Goal: Transaction & Acquisition: Book appointment/travel/reservation

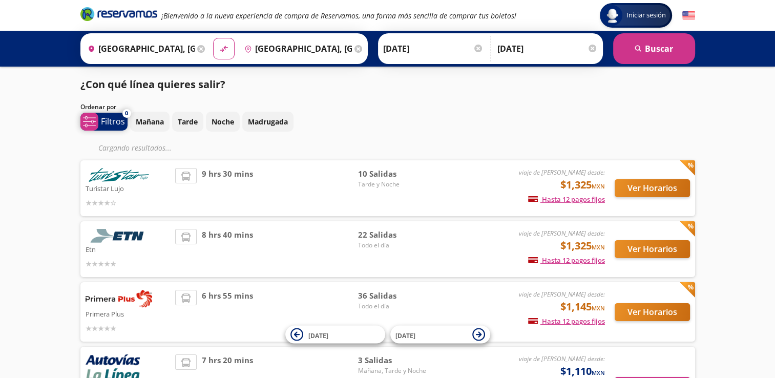
click at [104, 124] on p "Filtros" at bounding box center [113, 121] width 24 height 12
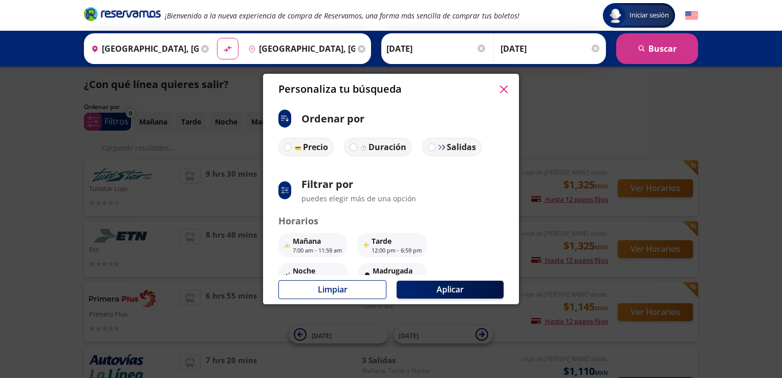
click at [478, 344] on div "Personaliza tu búsqueda ci:sort-ascending Ordenar por Precio Duración Salidas s…" at bounding box center [391, 189] width 782 height 378
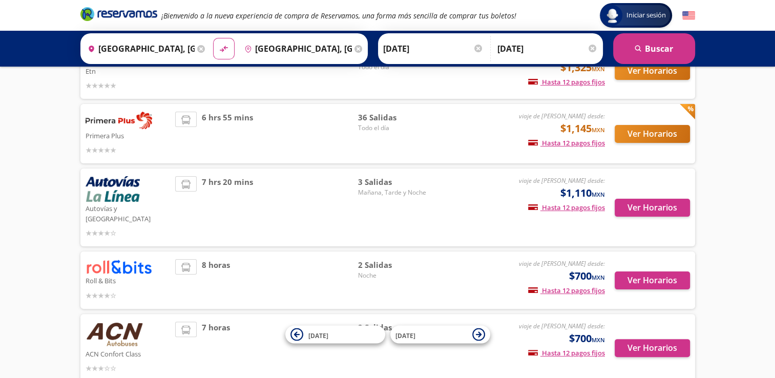
scroll to position [227, 0]
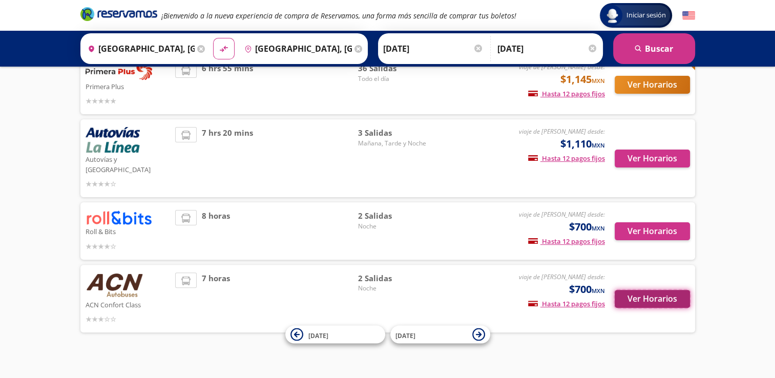
click at [635, 290] on button "Ver Horarios" at bounding box center [651, 299] width 75 height 18
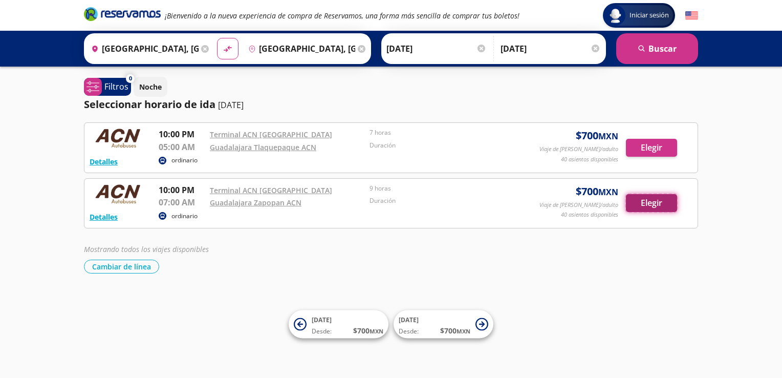
click at [645, 210] on button "Elegir" at bounding box center [651, 203] width 51 height 18
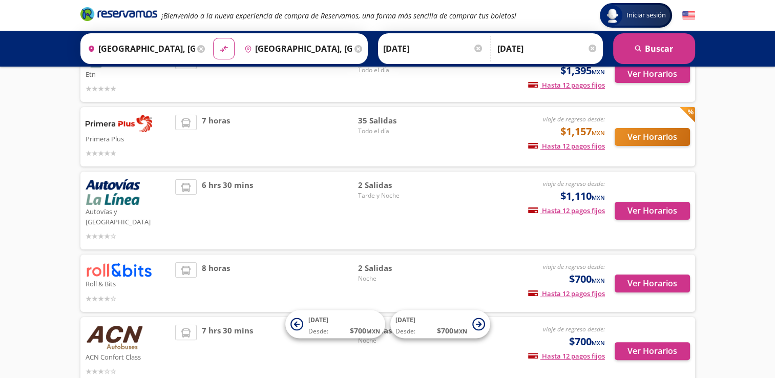
scroll to position [233, 0]
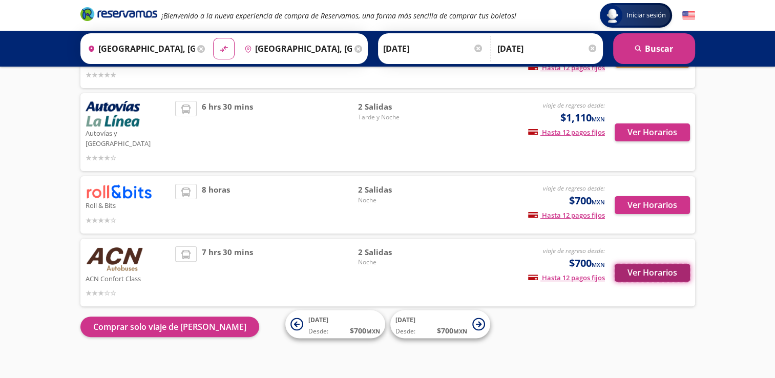
click at [645, 264] on button "Ver Horarios" at bounding box center [651, 273] width 75 height 18
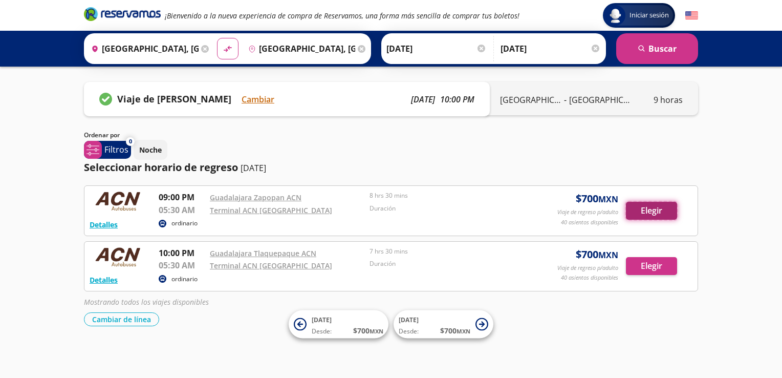
click at [643, 211] on button "Elegir" at bounding box center [651, 211] width 51 height 18
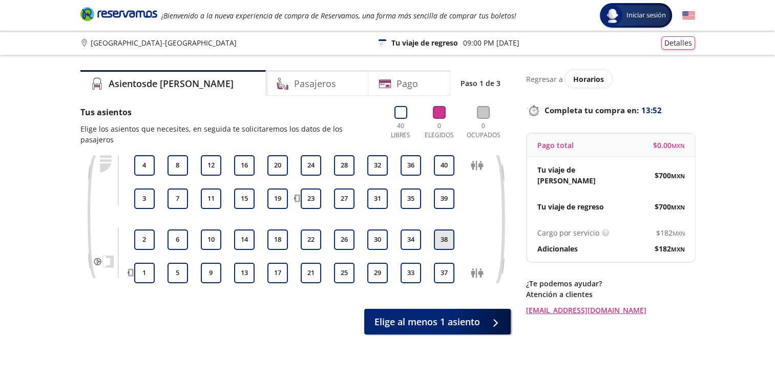
click at [442, 233] on button "38" at bounding box center [444, 239] width 20 height 20
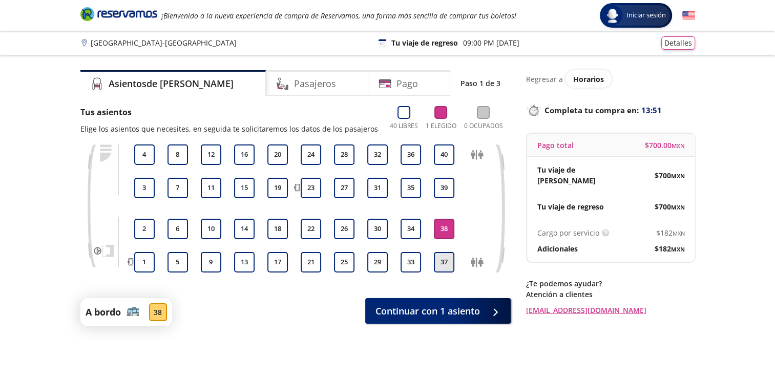
click at [444, 261] on button "37" at bounding box center [444, 262] width 20 height 20
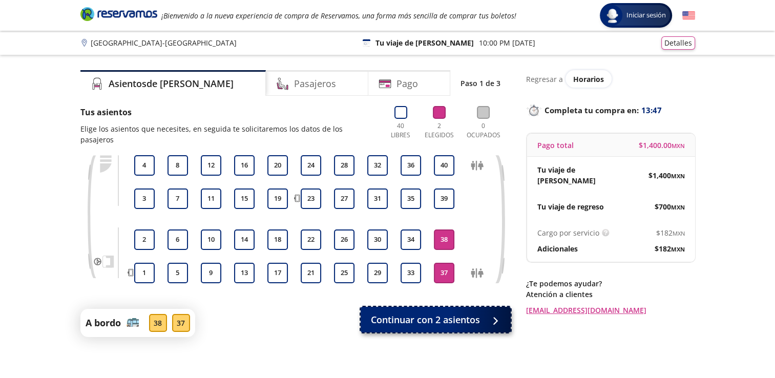
click at [467, 313] on span "Continuar con 2 asientos" at bounding box center [425, 320] width 109 height 14
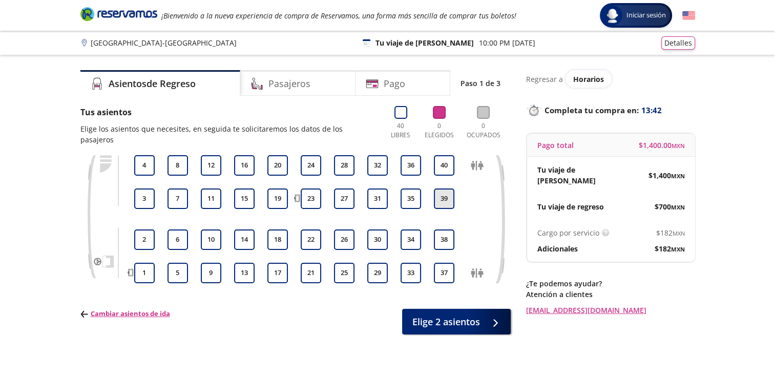
click at [443, 188] on button "39" at bounding box center [444, 198] width 20 height 20
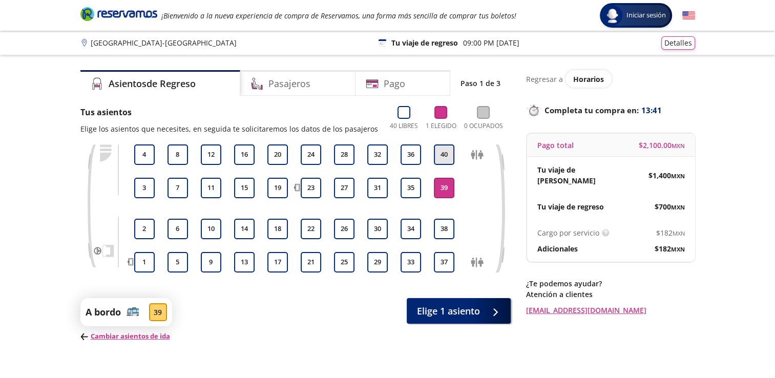
click at [440, 158] on button "40" at bounding box center [444, 154] width 20 height 20
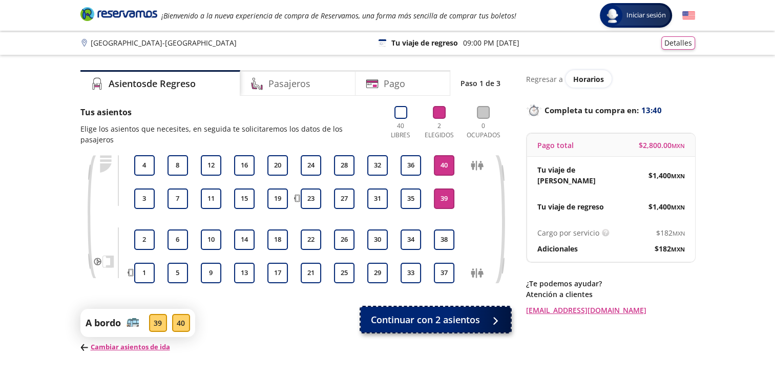
click at [435, 313] on span "Continuar con 2 asientos" at bounding box center [425, 320] width 109 height 14
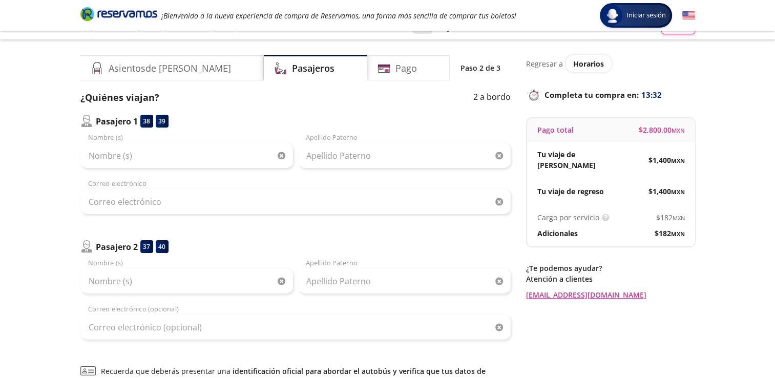
scroll to position [14, 0]
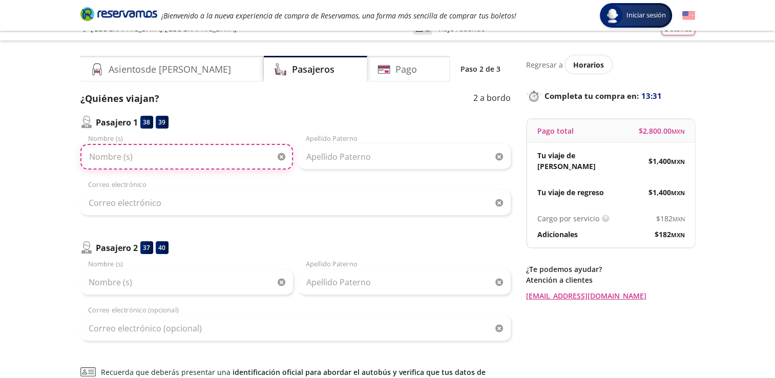
click at [169, 157] on input "Nombre (s)" at bounding box center [186, 157] width 212 height 26
type input "[PERSON_NAME]"
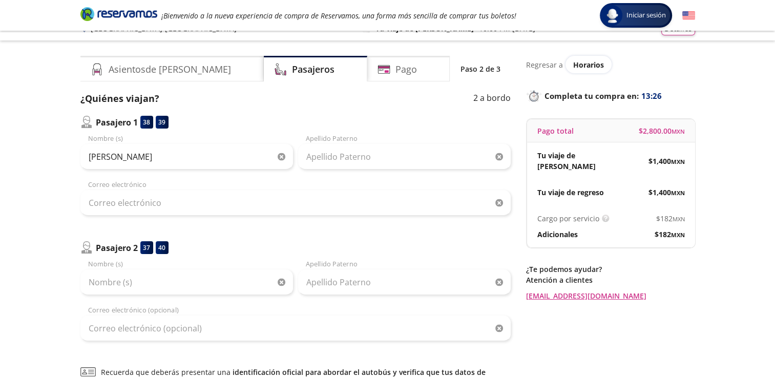
click at [352, 173] on div "[PERSON_NAME] Nombre (s) Apellido Paterno Correo electrónico" at bounding box center [295, 175] width 430 height 82
click at [351, 171] on div "[PERSON_NAME] Nombre (s) Apellido Paterno Correo electrónico" at bounding box center [295, 175] width 430 height 82
click at [353, 152] on input "Apellido Paterno" at bounding box center [404, 157] width 212 height 26
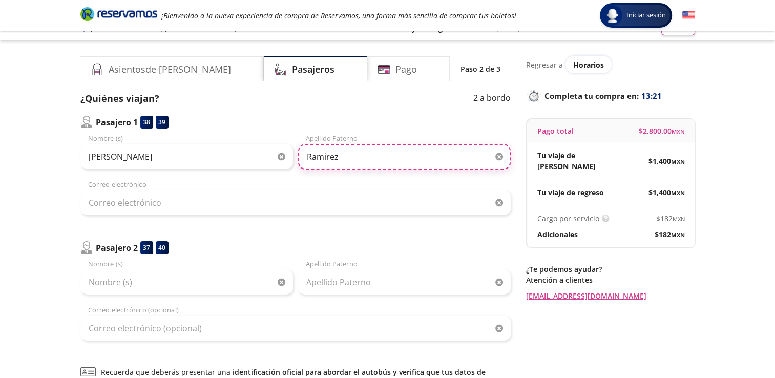
type input "Ramirez"
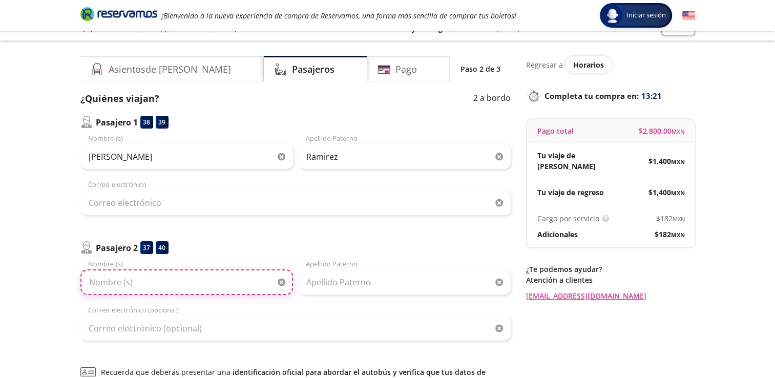
click at [226, 275] on input "Nombre (s)" at bounding box center [186, 282] width 212 height 26
type input "[PERSON_NAME]"
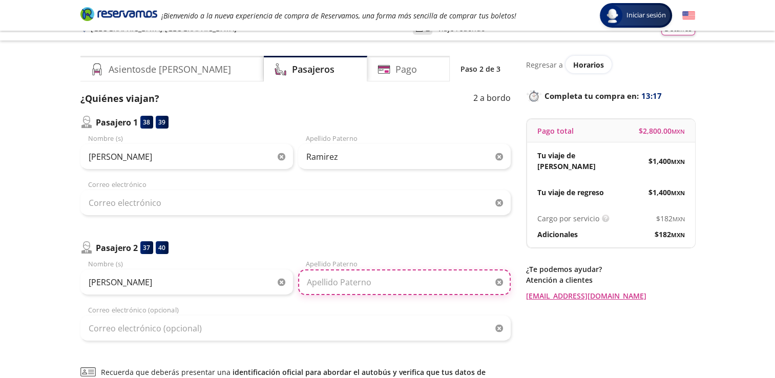
click at [349, 278] on input "Apellido Paterno" at bounding box center [404, 282] width 212 height 26
type input "E"
type input "Cortes"
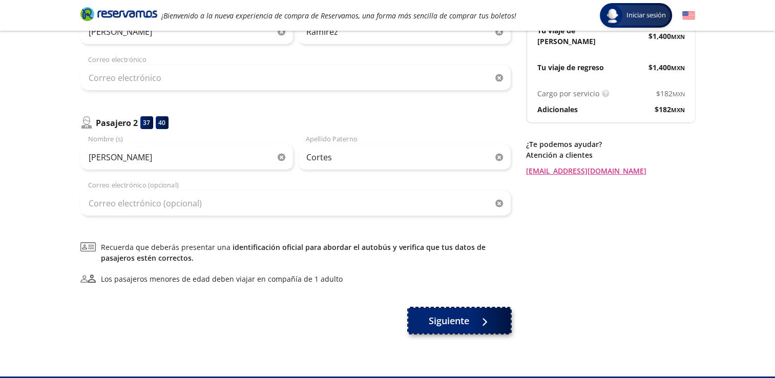
click at [450, 317] on span "Siguiente" at bounding box center [449, 321] width 40 height 14
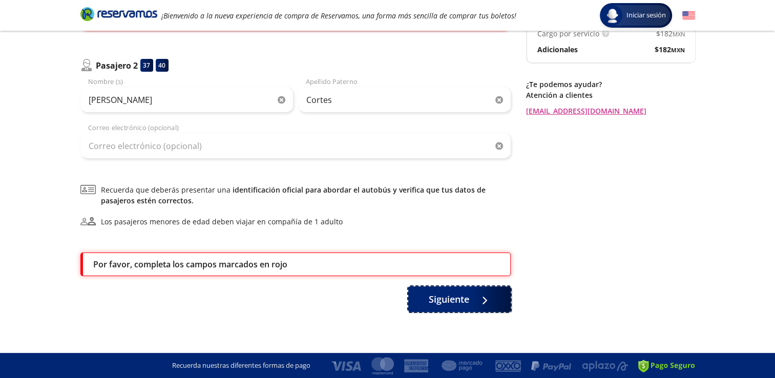
scroll to position [0, 0]
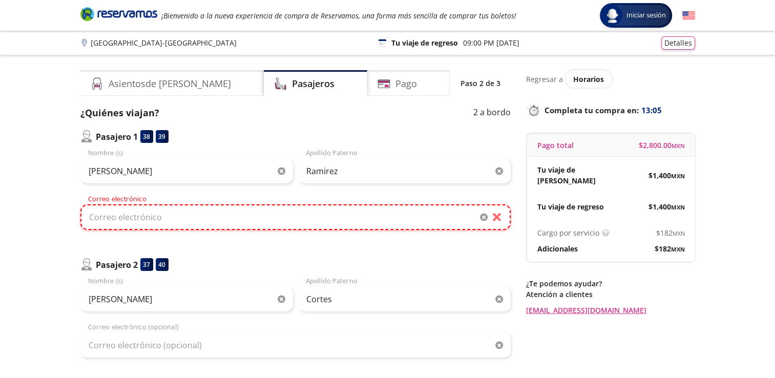
click at [350, 223] on input "Correo electrónico" at bounding box center [295, 217] width 430 height 26
type input "[EMAIL_ADDRESS][DOMAIN_NAME]"
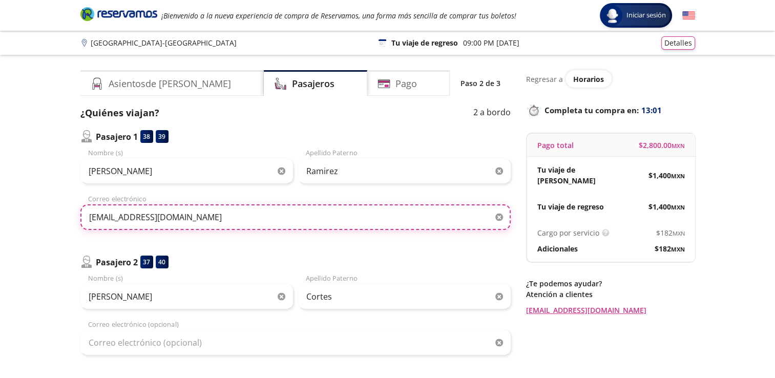
scroll to position [197, 0]
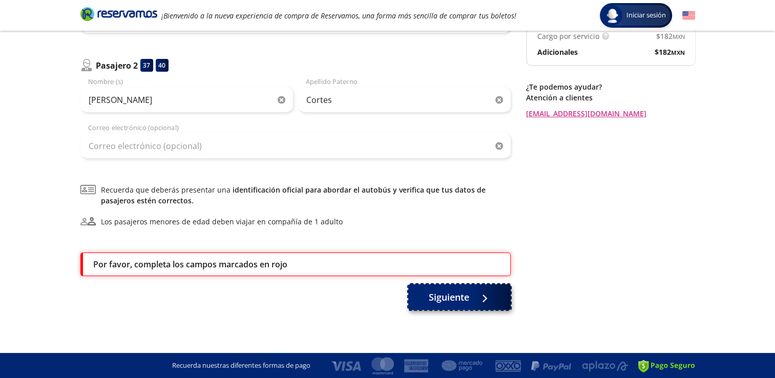
click at [420, 302] on button "Siguiente" at bounding box center [459, 297] width 102 height 26
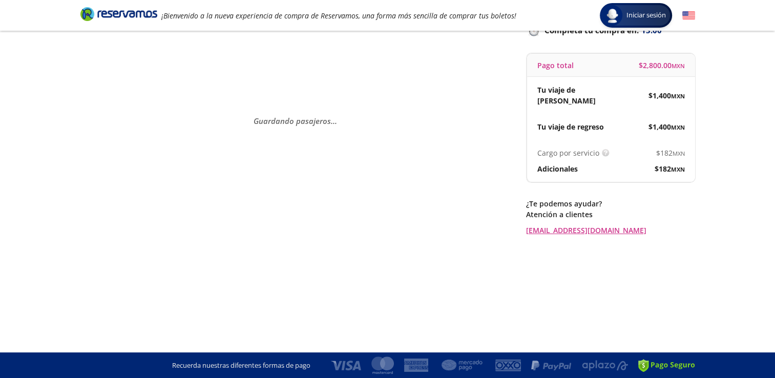
scroll to position [0, 0]
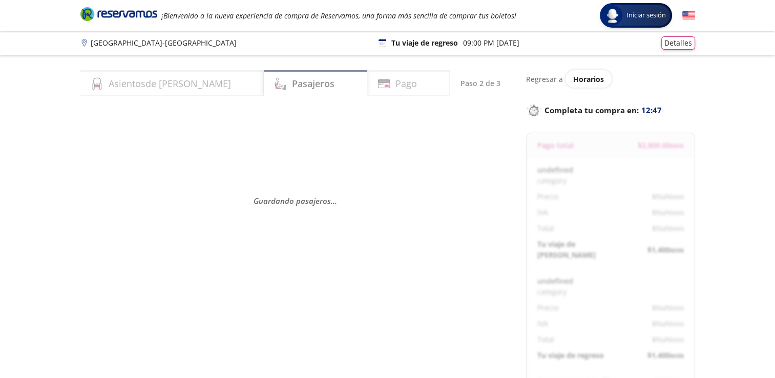
select select "MX"
